Goal: Information Seeking & Learning: Understand process/instructions

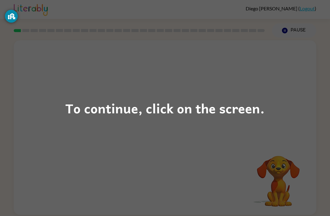
click at [73, 112] on div "To continue, click on the screen." at bounding box center [164, 108] width 199 height 21
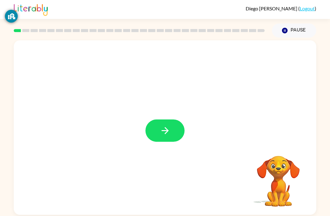
click at [178, 127] on button "button" at bounding box center [164, 130] width 39 height 22
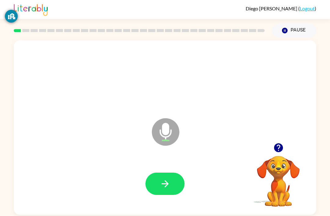
click at [174, 186] on button "button" at bounding box center [164, 184] width 39 height 22
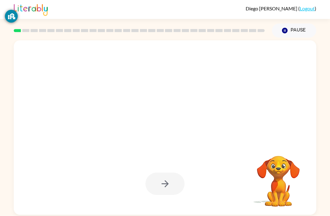
click at [167, 177] on div at bounding box center [164, 184] width 39 height 22
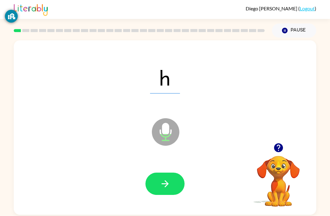
click at [171, 177] on button "button" at bounding box center [164, 184] width 39 height 22
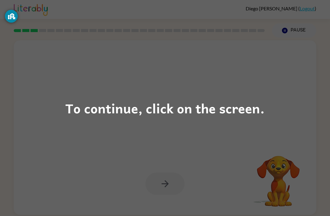
click at [92, 118] on div "To continue, click on the screen." at bounding box center [164, 108] width 199 height 21
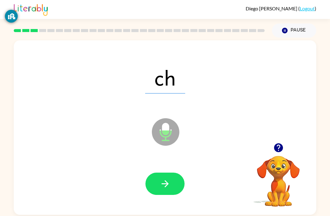
click at [160, 174] on button "button" at bounding box center [164, 184] width 39 height 22
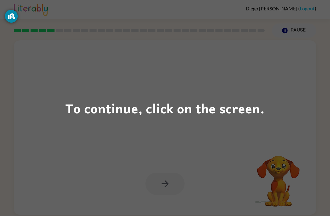
click at [63, 106] on div "To continue, click on the screen." at bounding box center [165, 108] width 330 height 216
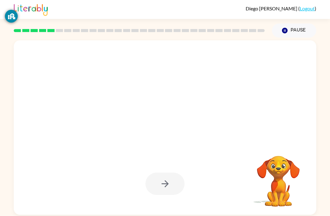
click at [62, 105] on div at bounding box center [165, 127] width 303 height 174
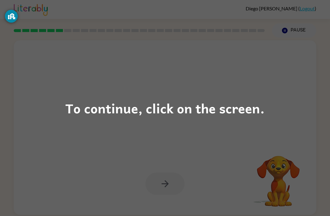
click at [233, 104] on div "To continue, click on the screen." at bounding box center [164, 108] width 199 height 21
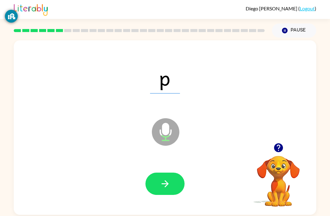
click at [171, 181] on button "button" at bounding box center [164, 184] width 39 height 22
click at [178, 180] on button "button" at bounding box center [164, 184] width 39 height 22
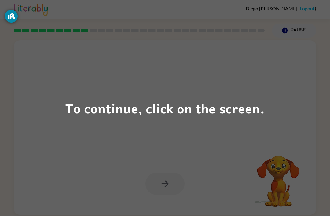
click at [71, 98] on div "To continue, click on the screen." at bounding box center [164, 108] width 199 height 21
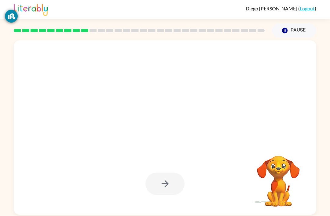
click at [71, 98] on div at bounding box center [165, 78] width 290 height 50
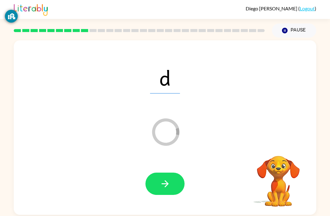
click at [177, 182] on button "button" at bounding box center [164, 184] width 39 height 22
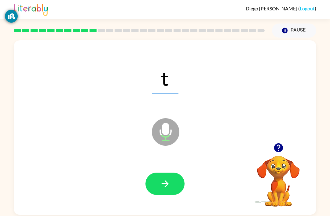
click at [167, 184] on icon "button" at bounding box center [164, 183] width 7 height 7
click at [160, 186] on icon "button" at bounding box center [165, 183] width 11 height 11
click at [169, 185] on icon "button" at bounding box center [165, 183] width 11 height 11
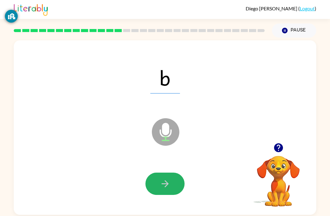
click at [171, 176] on button "button" at bounding box center [164, 184] width 39 height 22
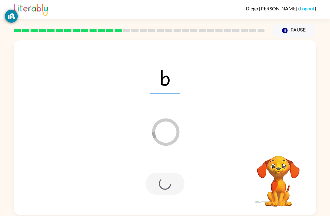
click at [182, 178] on div at bounding box center [164, 184] width 39 height 22
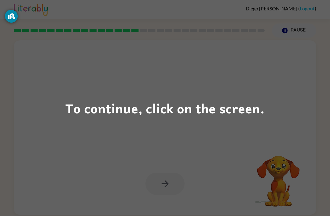
click at [90, 106] on div "To continue, click on the screen." at bounding box center [164, 108] width 199 height 21
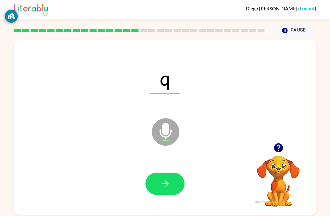
click at [171, 182] on button "button" at bounding box center [164, 184] width 39 height 22
click at [172, 181] on button "button" at bounding box center [164, 184] width 39 height 22
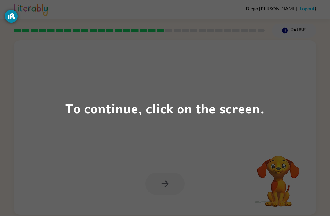
click at [97, 114] on div "To continue, click on the screen." at bounding box center [164, 108] width 199 height 21
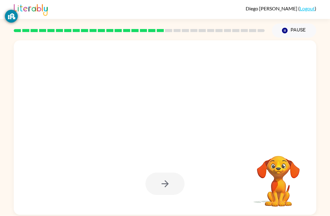
click at [97, 114] on div at bounding box center [150, 117] width 261 height 22
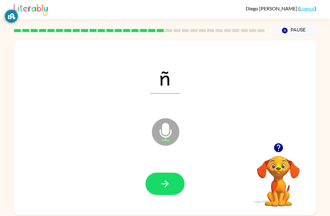
click at [159, 183] on button "button" at bounding box center [164, 184] width 39 height 22
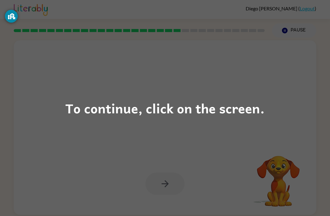
click at [214, 119] on div "To continue, click on the screen." at bounding box center [165, 108] width 330 height 216
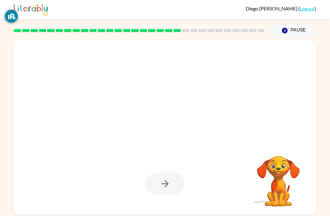
click at [214, 110] on div at bounding box center [150, 117] width 261 height 22
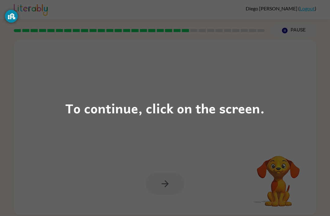
click at [110, 105] on div "To continue, click on the screen." at bounding box center [164, 108] width 199 height 21
click at [218, 109] on div "To continue, click on the screen." at bounding box center [164, 108] width 199 height 21
click at [161, 105] on div "To continue, click on the screen." at bounding box center [164, 108] width 199 height 21
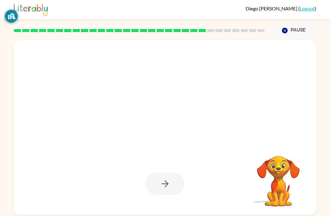
click at [161, 108] on div at bounding box center [150, 117] width 261 height 22
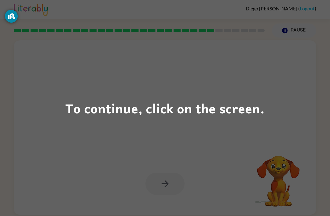
click at [127, 110] on div "To continue, click on the screen." at bounding box center [164, 108] width 199 height 21
click at [58, 110] on div "To continue, click on the screen." at bounding box center [165, 108] width 330 height 216
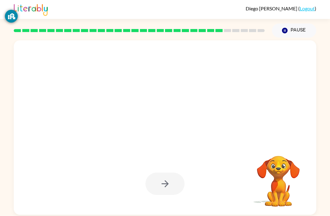
click at [68, 106] on div at bounding box center [150, 117] width 261 height 22
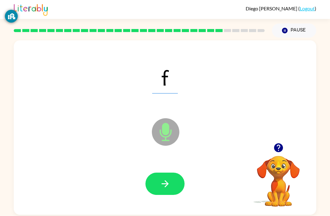
click at [167, 185] on icon "button" at bounding box center [164, 183] width 7 height 7
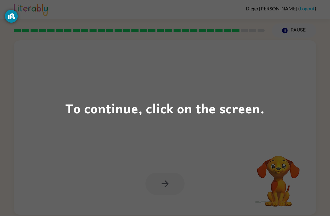
click at [168, 111] on div "To continue, click on the screen." at bounding box center [164, 108] width 199 height 21
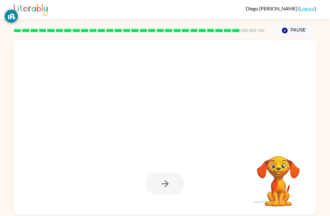
click at [176, 109] on div at bounding box center [150, 117] width 261 height 22
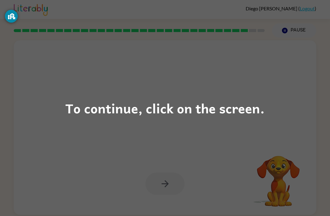
click at [70, 109] on div "To continue, click on the screen." at bounding box center [164, 108] width 199 height 21
click at [69, 112] on div "To continue, click on the screen." at bounding box center [164, 108] width 199 height 21
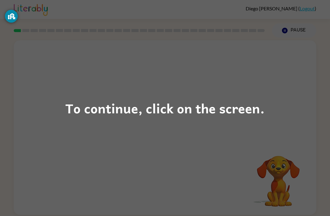
click at [82, 108] on div "To continue, click on the screen." at bounding box center [164, 108] width 199 height 21
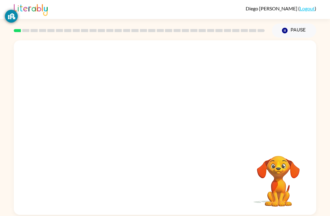
click at [81, 106] on div at bounding box center [165, 91] width 303 height 103
click at [166, 134] on div at bounding box center [164, 130] width 39 height 22
click at [157, 124] on button "button" at bounding box center [164, 130] width 39 height 22
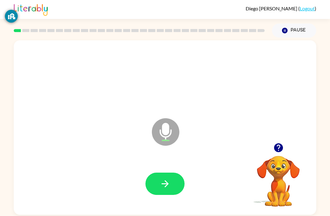
scroll to position [20, 0]
click at [153, 173] on button "button" at bounding box center [164, 184] width 39 height 22
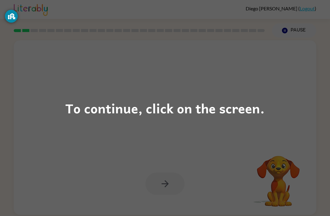
scroll to position [0, 0]
click at [76, 111] on div "To continue, click on the screen." at bounding box center [164, 108] width 199 height 21
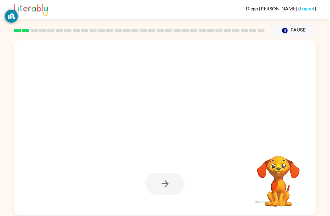
click at [77, 106] on div at bounding box center [150, 117] width 261 height 22
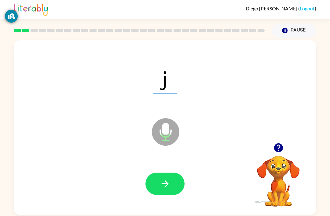
click at [174, 173] on button "button" at bounding box center [164, 184] width 39 height 22
click at [170, 159] on div at bounding box center [165, 184] width 290 height 50
click at [178, 173] on button "button" at bounding box center [164, 184] width 39 height 22
click at [168, 178] on icon "button" at bounding box center [165, 183] width 11 height 11
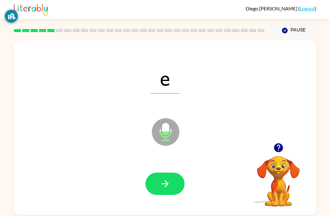
click at [176, 173] on button "button" at bounding box center [164, 184] width 39 height 22
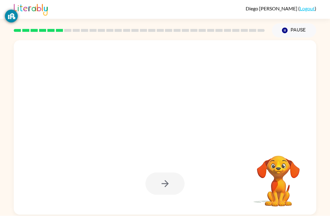
scroll to position [12, 0]
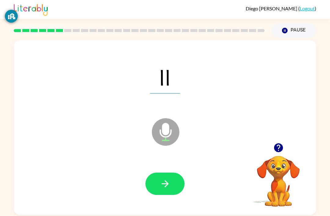
click at [163, 178] on icon "button" at bounding box center [165, 183] width 11 height 11
click at [182, 161] on div at bounding box center [165, 184] width 290 height 50
click at [177, 173] on button "button" at bounding box center [164, 184] width 39 height 22
click at [175, 173] on button "button" at bounding box center [164, 184] width 39 height 22
click at [171, 174] on button "button" at bounding box center [164, 184] width 39 height 22
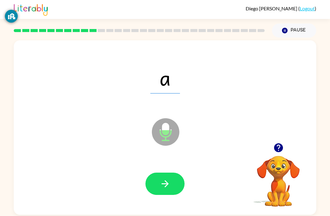
click at [159, 173] on button "button" at bounding box center [164, 184] width 39 height 22
click at [152, 177] on button "button" at bounding box center [164, 184] width 39 height 22
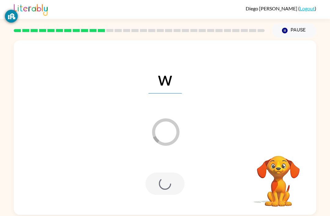
click at [153, 173] on div at bounding box center [164, 184] width 39 height 22
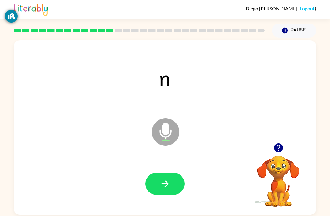
click at [154, 177] on button "button" at bounding box center [164, 184] width 39 height 22
click at [149, 173] on button "button" at bounding box center [164, 184] width 39 height 22
click at [161, 173] on button "button" at bounding box center [164, 184] width 39 height 22
click at [154, 173] on button "button" at bounding box center [164, 184] width 39 height 22
click at [166, 180] on icon "button" at bounding box center [164, 183] width 7 height 7
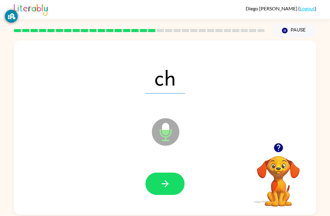
click at [151, 173] on button "button" at bounding box center [164, 184] width 39 height 22
click at [173, 173] on button "button" at bounding box center [164, 184] width 39 height 22
click at [164, 160] on div at bounding box center [165, 184] width 290 height 50
click at [158, 173] on button "button" at bounding box center [164, 184] width 39 height 22
click at [155, 174] on button "button" at bounding box center [164, 184] width 39 height 22
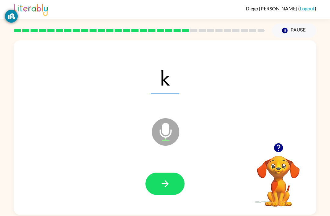
click at [161, 173] on button "button" at bounding box center [164, 184] width 39 height 22
click at [153, 173] on button "button" at bounding box center [164, 184] width 39 height 22
click at [163, 159] on div at bounding box center [165, 184] width 290 height 50
click at [163, 178] on icon "button" at bounding box center [165, 183] width 11 height 11
click at [171, 173] on button "button" at bounding box center [164, 184] width 39 height 22
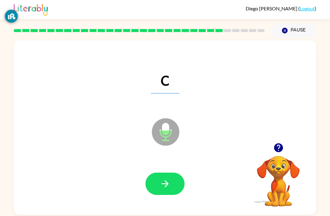
click at [152, 173] on button "button" at bounding box center [164, 184] width 39 height 22
click at [168, 159] on div at bounding box center [165, 184] width 290 height 50
click at [161, 173] on button "button" at bounding box center [164, 184] width 39 height 22
click at [134, 159] on div at bounding box center [165, 184] width 290 height 50
click at [156, 175] on button "button" at bounding box center [164, 184] width 39 height 22
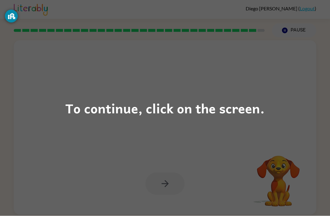
click at [99, 117] on div "To continue, click on the screen." at bounding box center [164, 108] width 199 height 21
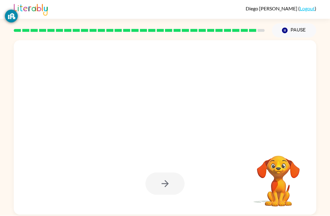
scroll to position [19, 0]
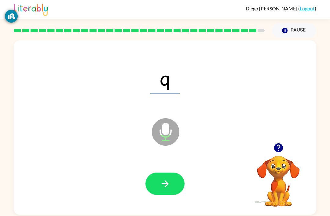
click at [163, 176] on button "button" at bounding box center [164, 184] width 39 height 22
